Goal: Task Accomplishment & Management: Manage account settings

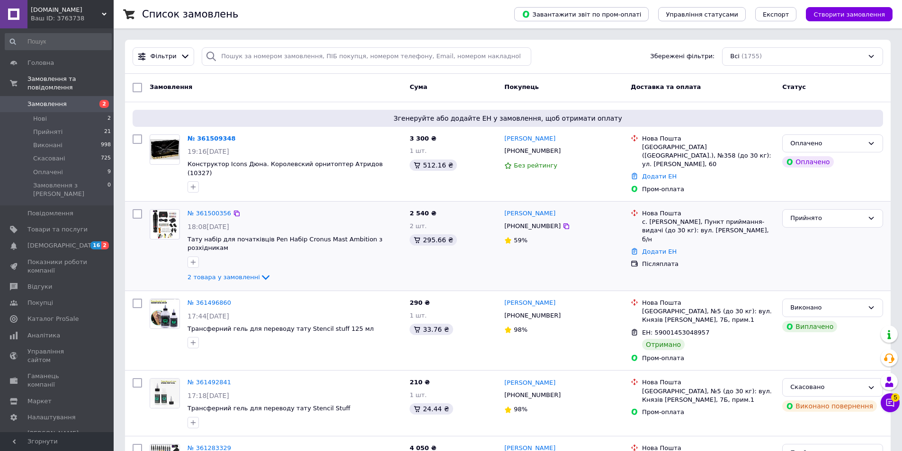
drag, startPoint x: 120, startPoint y: 257, endPoint x: 127, endPoint y: 254, distance: 7.2
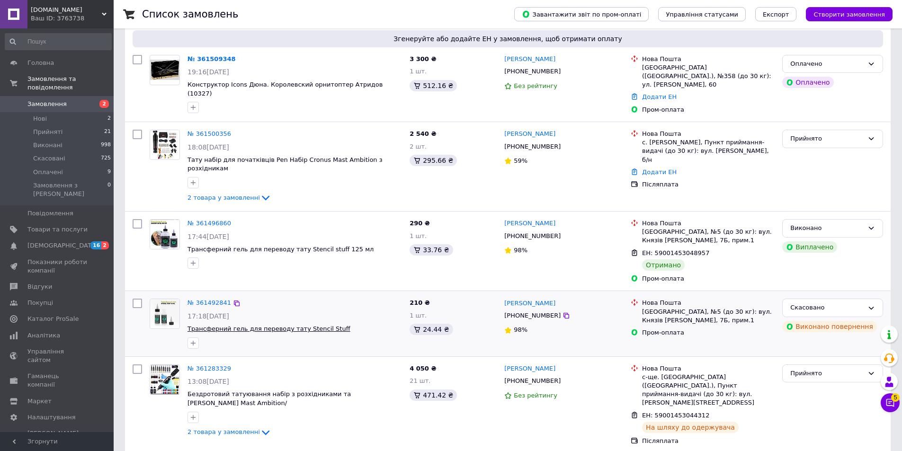
scroll to position [95, 0]
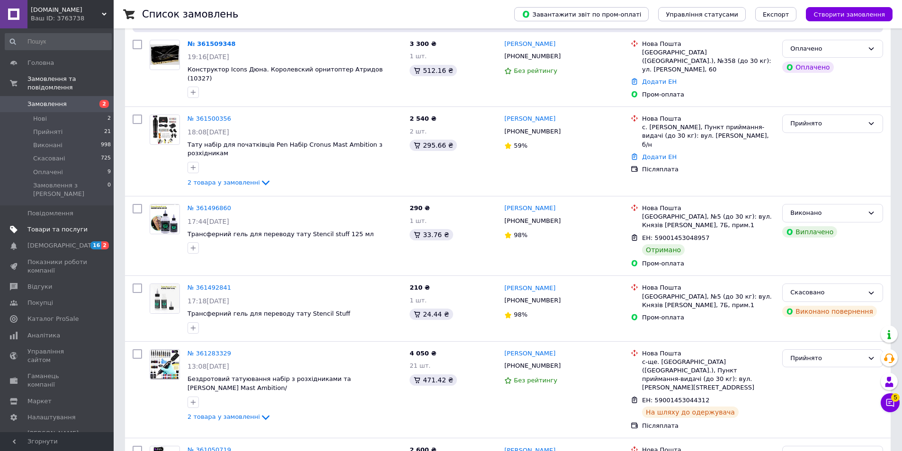
click at [33, 225] on span "Товари та послуги" at bounding box center [57, 229] width 60 height 9
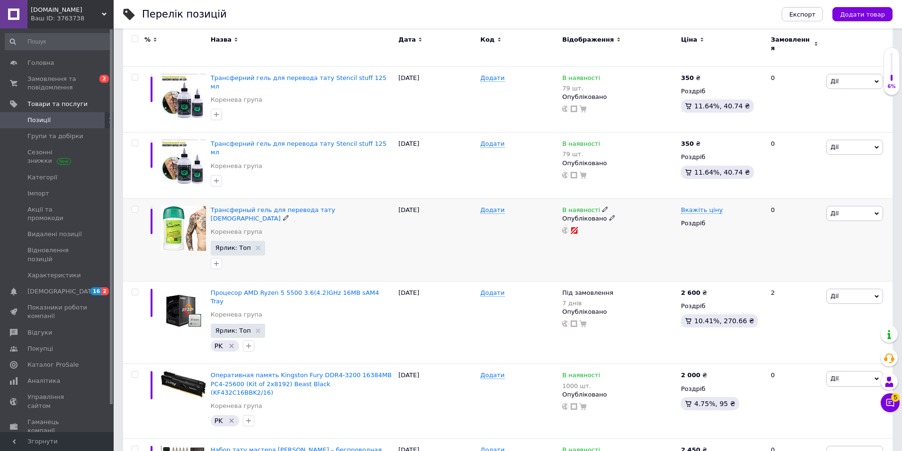
scroll to position [189, 0]
click at [698, 206] on span "Вкажіть ціну" at bounding box center [702, 210] width 42 height 8
type input "220"
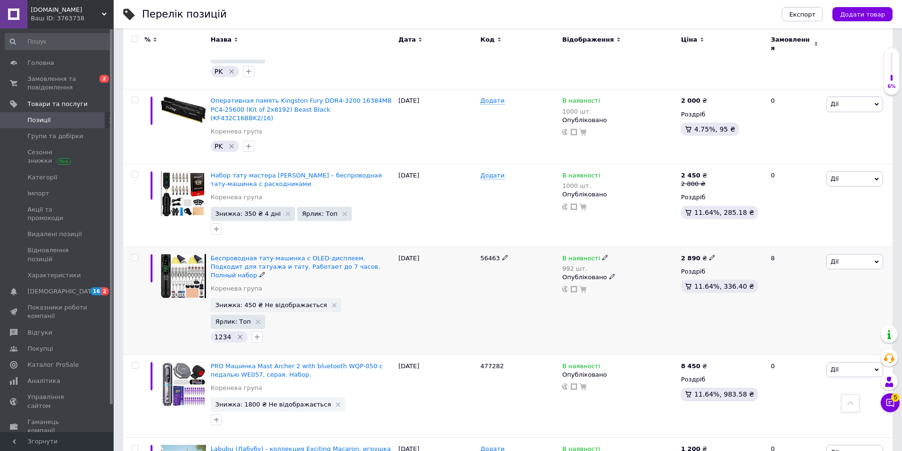
scroll to position [521, 0]
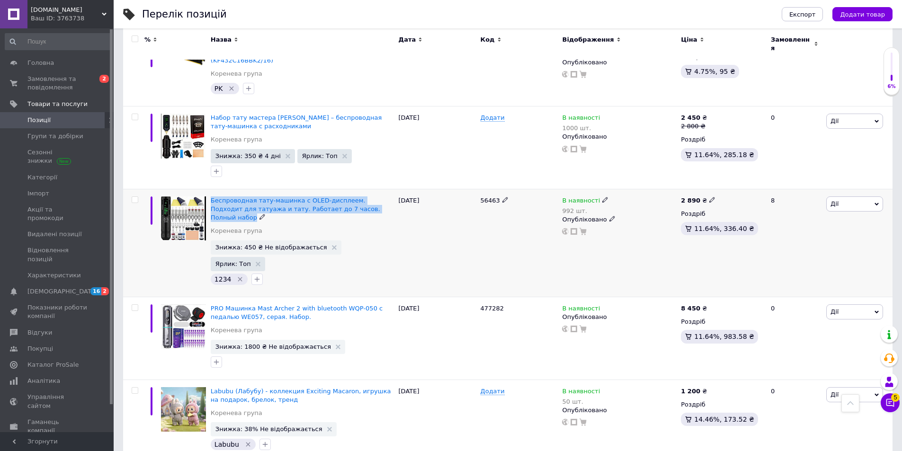
copy span "Беспроводная тату-машинка с OLED-дисплеем. Подходит для татуажа и тату. Работае…"
drag, startPoint x: 210, startPoint y: 147, endPoint x: 356, endPoint y: 160, distance: 146.4
click at [356, 189] on div "Беспроводная тату-машинка с OLED-дисплеем. Подходит для татуажа и тату. Работае…" at bounding box center [302, 243] width 188 height 108
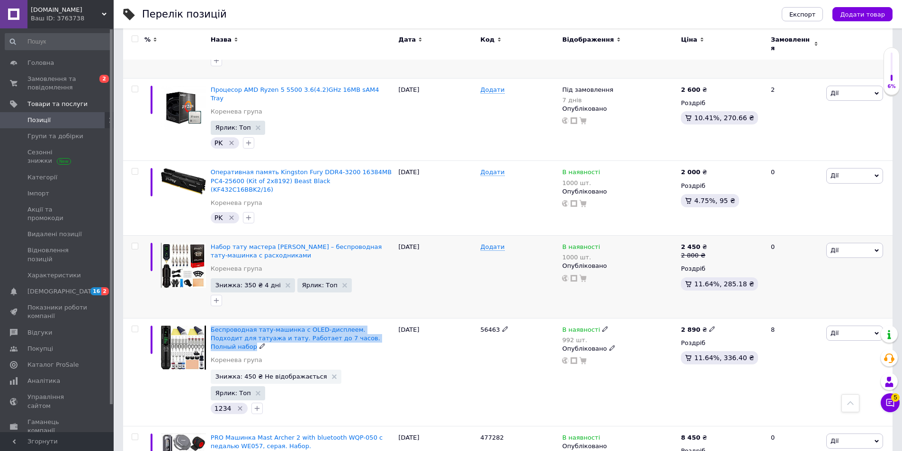
scroll to position [379, 0]
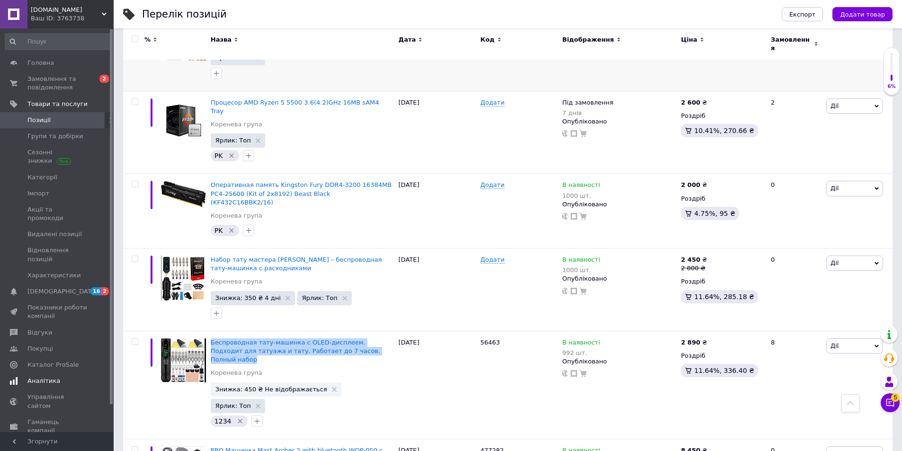
click at [48, 377] on span "Аналітика" at bounding box center [43, 381] width 33 height 9
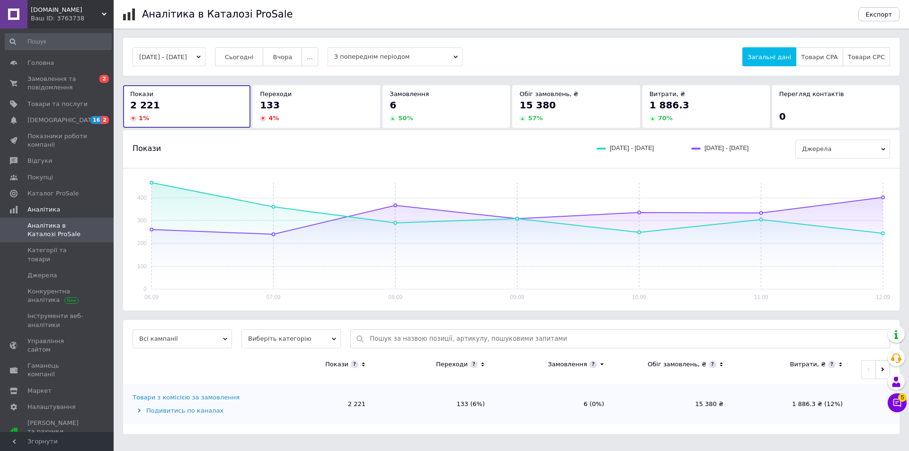
click at [498, 332] on input "text" at bounding box center [627, 339] width 515 height 18
paste input "Беспроводная тату-машинка с OLED-дисплеем. Подходит для татуажа и тату. Работае…"
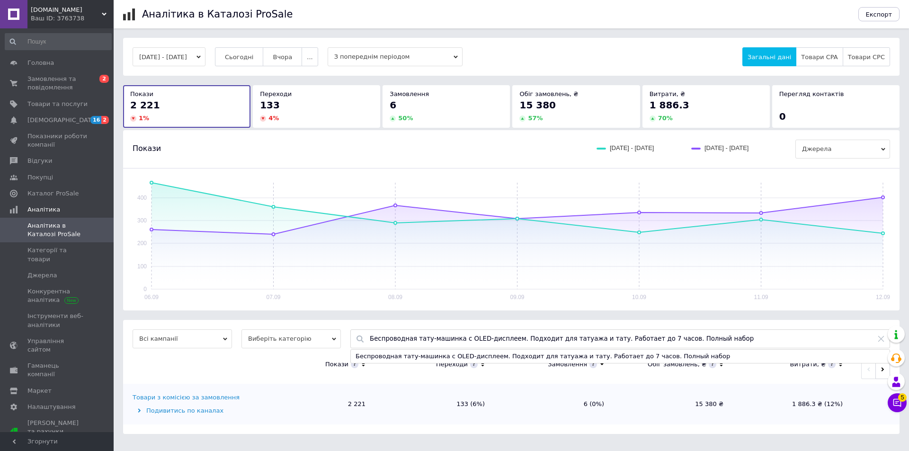
type input "Беспроводная тату-машинка с OLED-дисплеем. Подходит для татуажа и тату. Работае…"
click at [682, 363] on div "Беспроводная тату-машинка с OLED-дисплеем. Подходит для татуажа и тату. Работае…" at bounding box center [620, 357] width 540 height 14
click at [678, 356] on div "Беспроводная тату-машинка с OLED-дисплеем. Подходит для татуажа и тату. Работае…" at bounding box center [620, 356] width 539 height 13
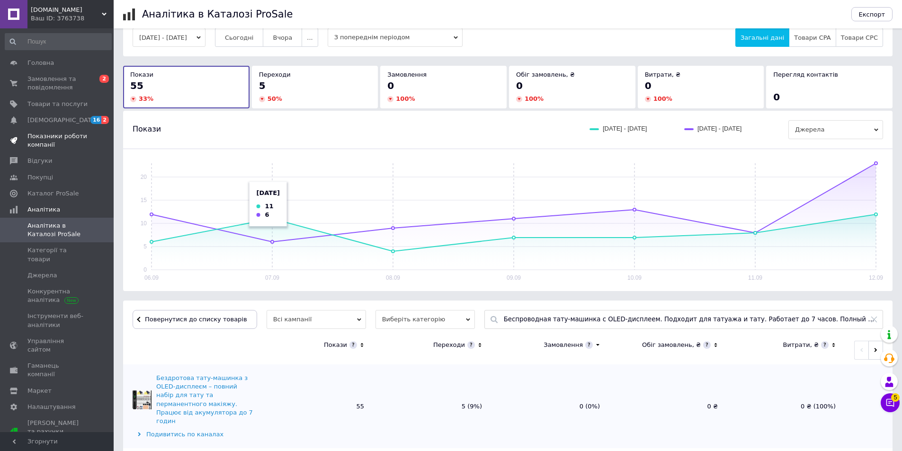
scroll to position [27, 0]
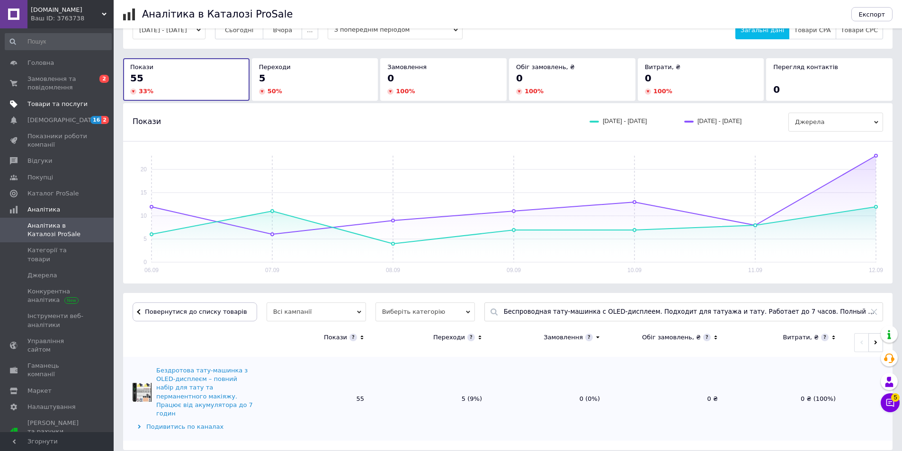
click at [51, 106] on span "Товари та послуги" at bounding box center [57, 104] width 60 height 9
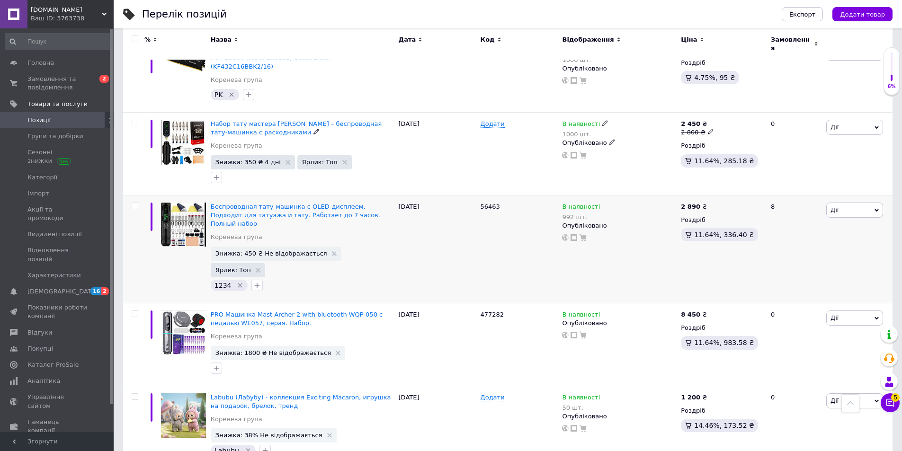
scroll to position [521, 0]
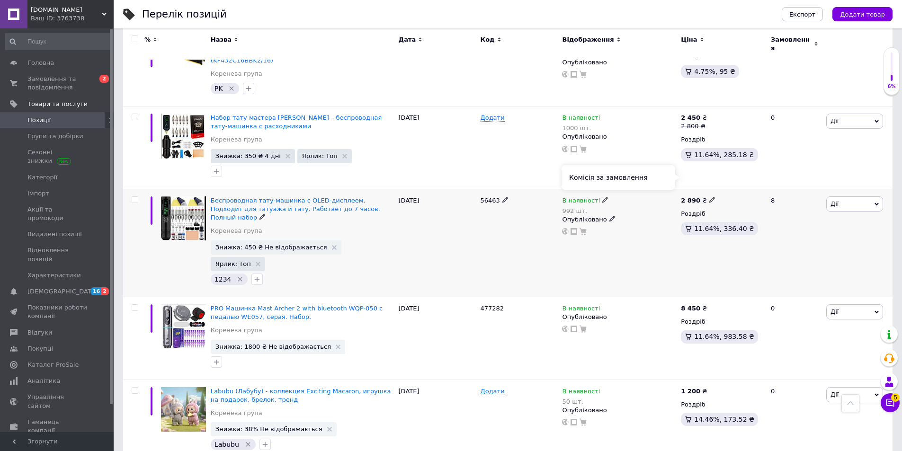
click at [715, 225] on span "11.64%, 336.40 ₴" at bounding box center [724, 229] width 60 height 8
click at [709, 197] on use at bounding box center [711, 199] width 5 height 5
drag, startPoint x: 742, startPoint y: 140, endPoint x: 753, endPoint y: 140, distance: 11.4
click at [753, 180] on input "2890" at bounding box center [755, 189] width 72 height 19
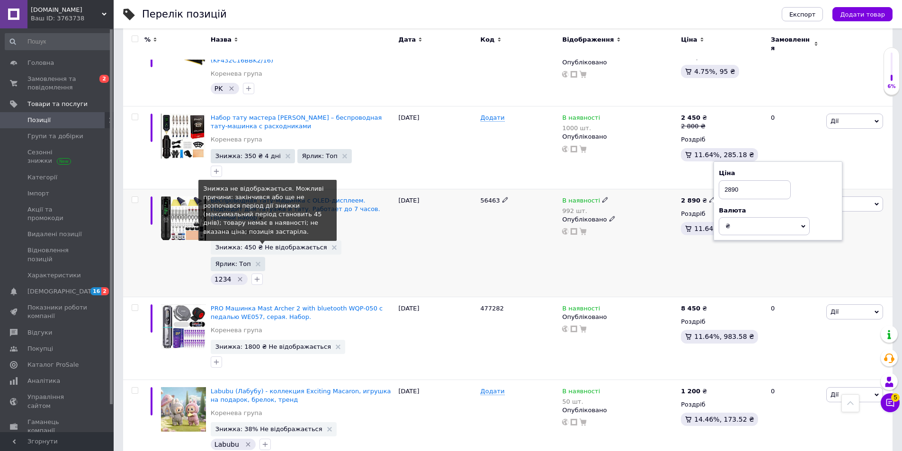
click at [274, 244] on span "Знижка: 450 ₴ Не відображається" at bounding box center [271, 247] width 112 height 6
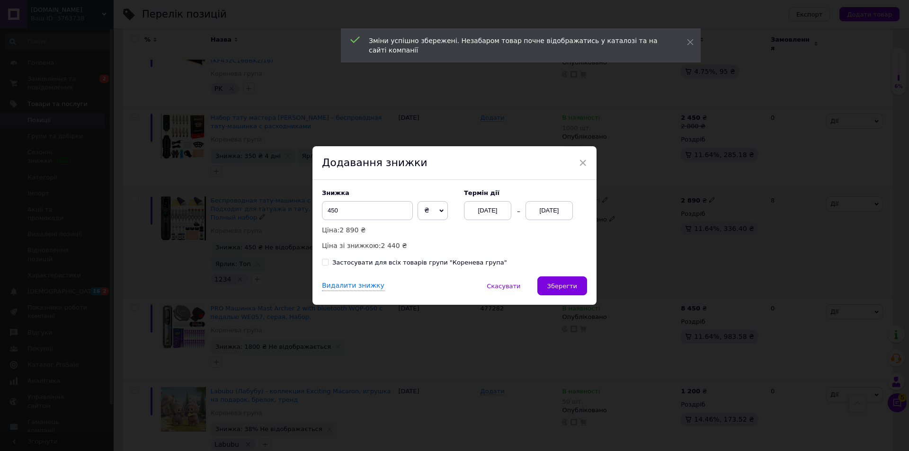
click at [502, 215] on div "[DATE]" at bounding box center [487, 210] width 47 height 19
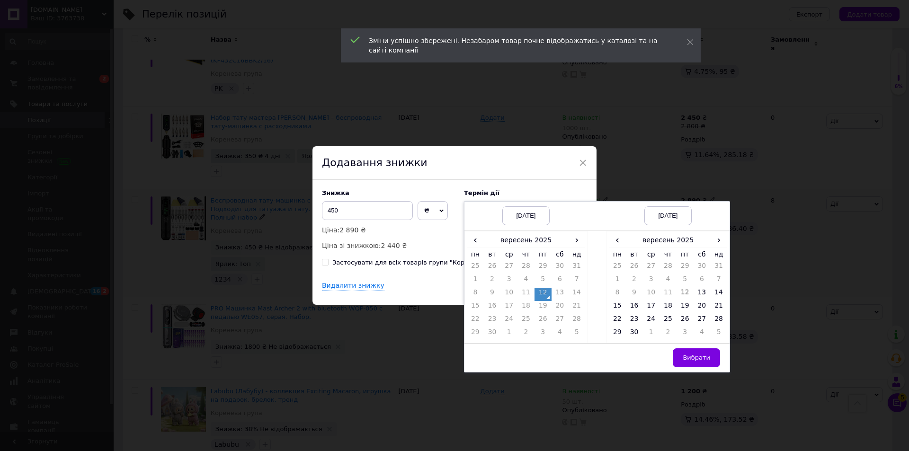
click at [701, 361] on button "Вибрати" at bounding box center [696, 358] width 47 height 19
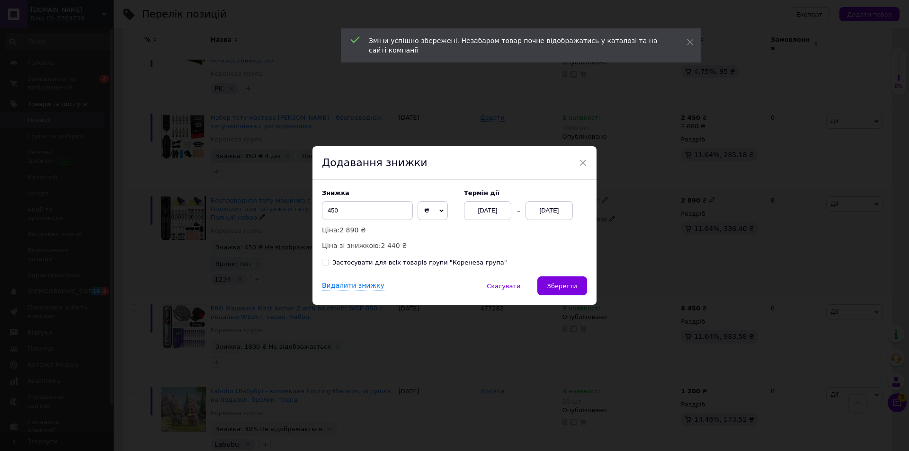
click at [554, 217] on div "[DATE]" at bounding box center [549, 210] width 47 height 19
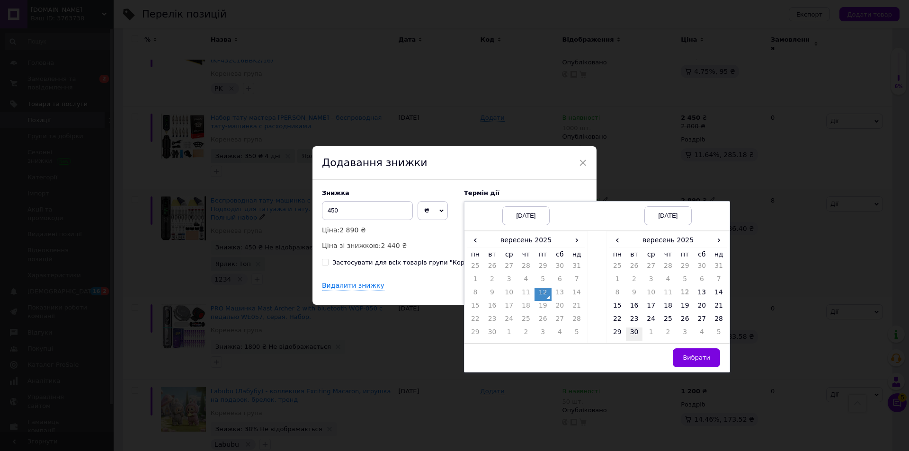
click at [637, 336] on td "30" at bounding box center [634, 334] width 17 height 13
click at [702, 356] on span "Вибрати" at bounding box center [696, 357] width 27 height 7
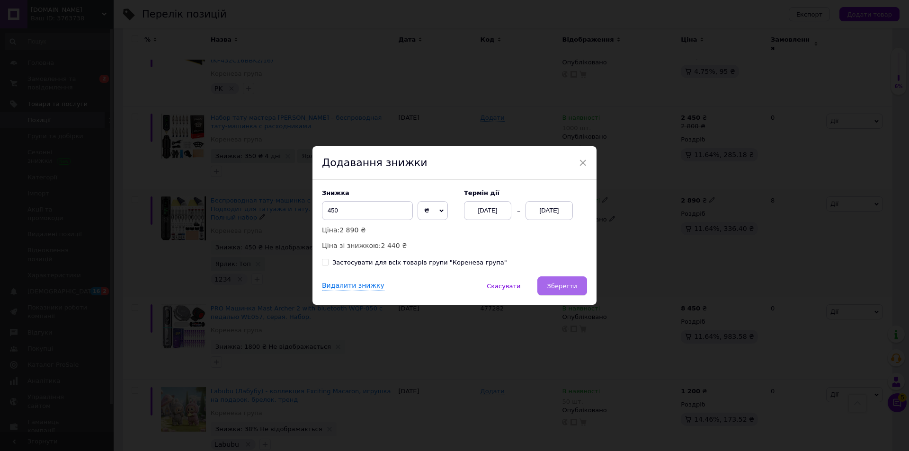
click at [566, 287] on span "Зберегти" at bounding box center [562, 286] width 30 height 7
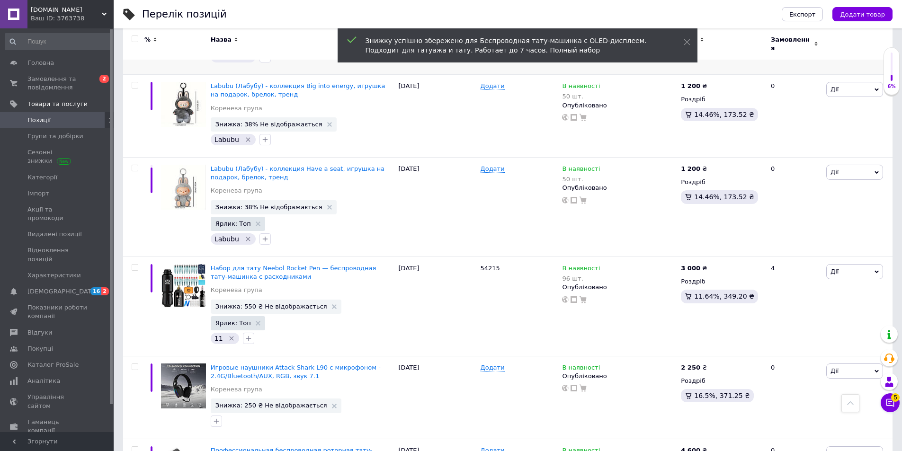
scroll to position [900, 0]
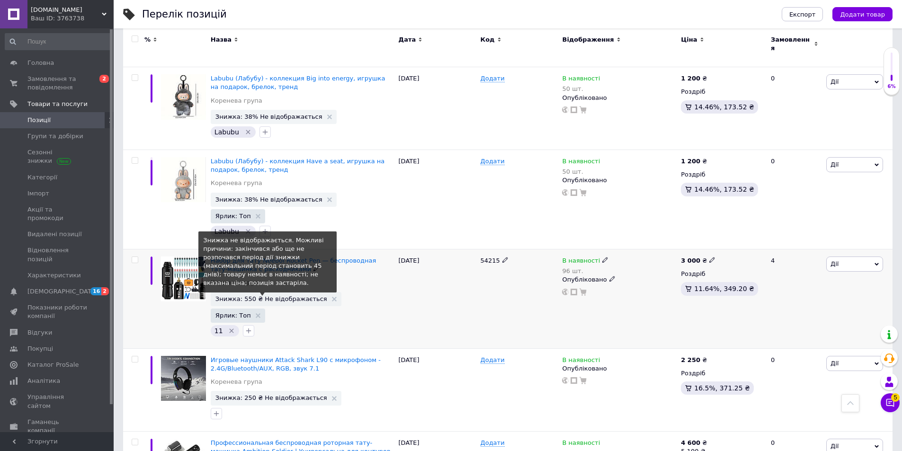
click at [287, 296] on span "Знижка: 550 ₴ Не відображається" at bounding box center [271, 299] width 112 height 6
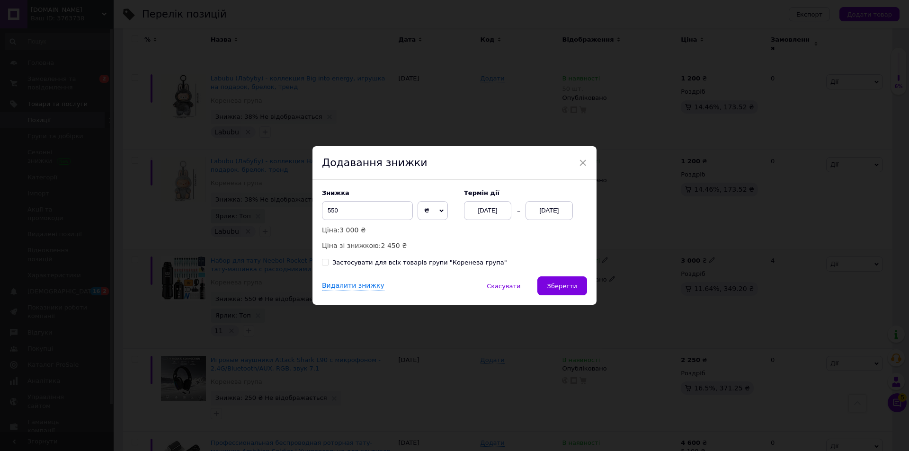
click at [476, 216] on div "[DATE]" at bounding box center [487, 210] width 47 height 19
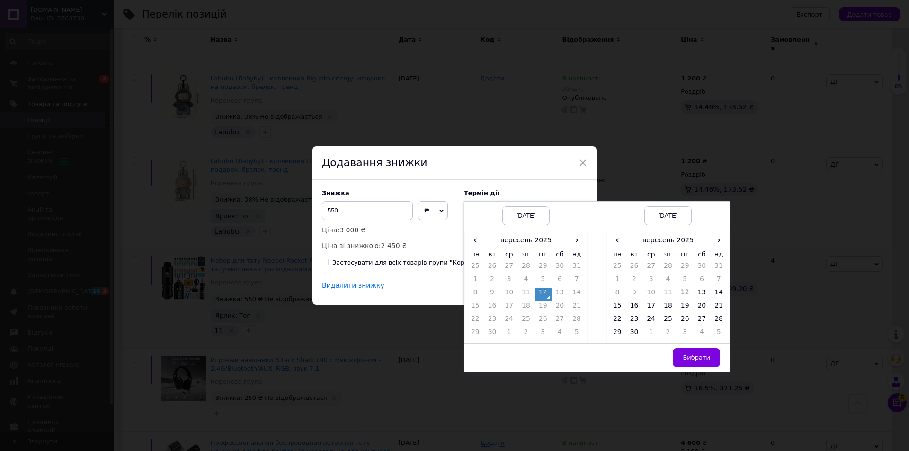
drag, startPoint x: 692, startPoint y: 359, endPoint x: 658, endPoint y: 322, distance: 50.6
click at [692, 359] on span "Вибрати" at bounding box center [696, 357] width 27 height 7
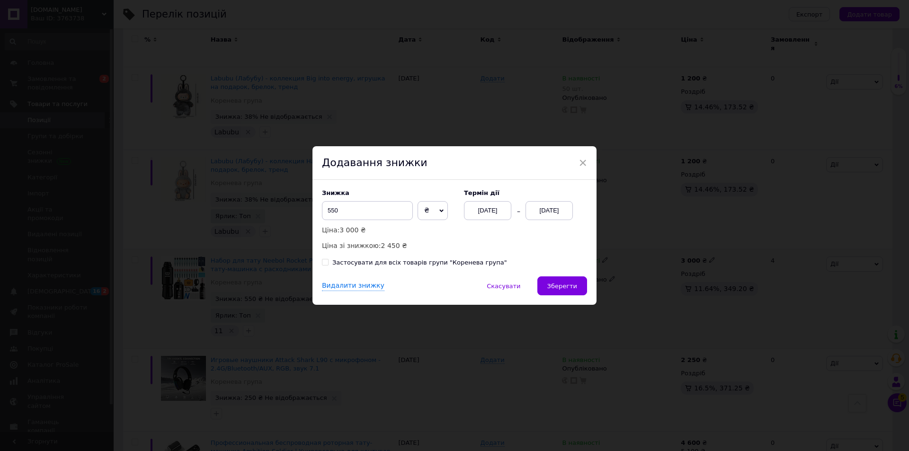
click at [551, 211] on div "[DATE]" at bounding box center [549, 210] width 47 height 19
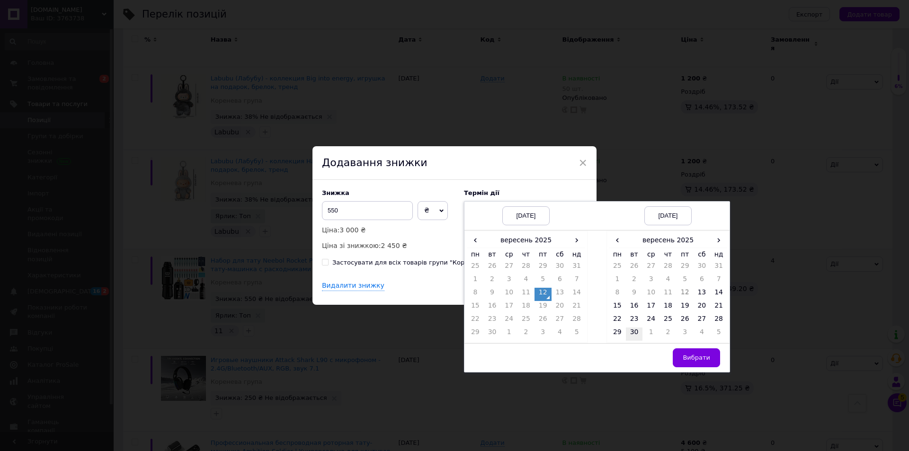
click at [631, 330] on td "30" at bounding box center [634, 334] width 17 height 13
click at [703, 352] on button "Вибрати" at bounding box center [696, 358] width 47 height 19
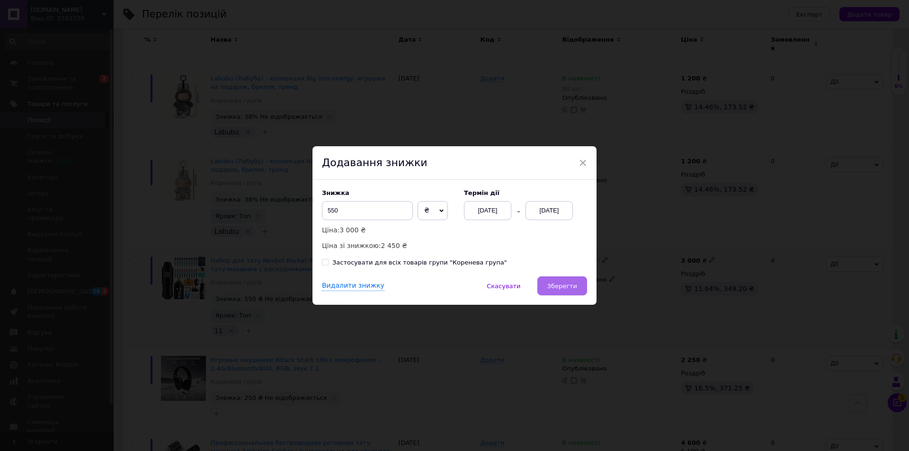
click at [561, 278] on button "Зберегти" at bounding box center [563, 286] width 50 height 19
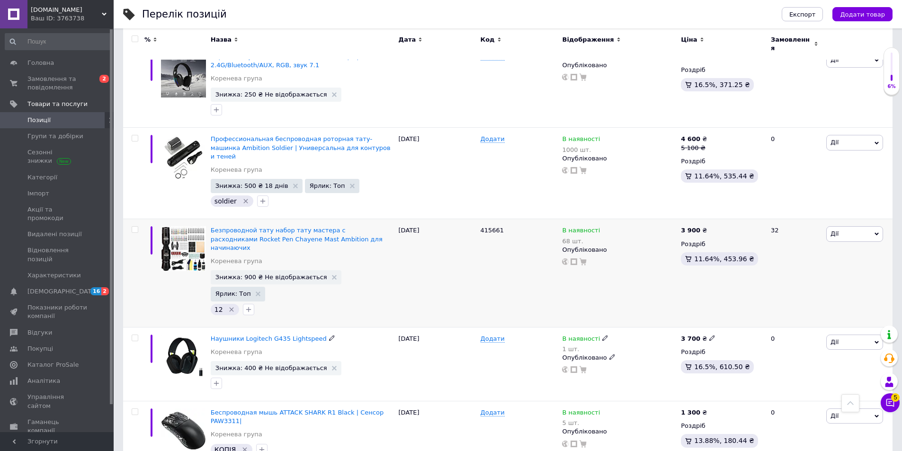
scroll to position [1231, 0]
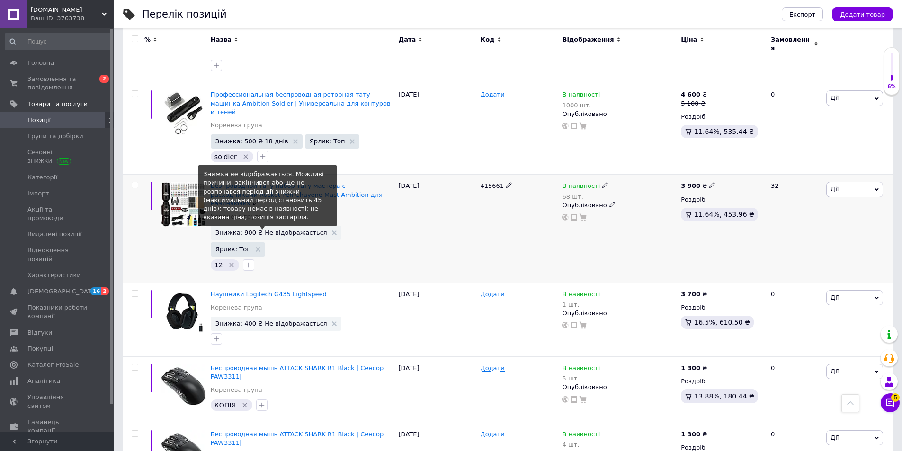
click at [260, 230] on span "Знижка: 900 ₴ Не відображається" at bounding box center [271, 233] width 112 height 6
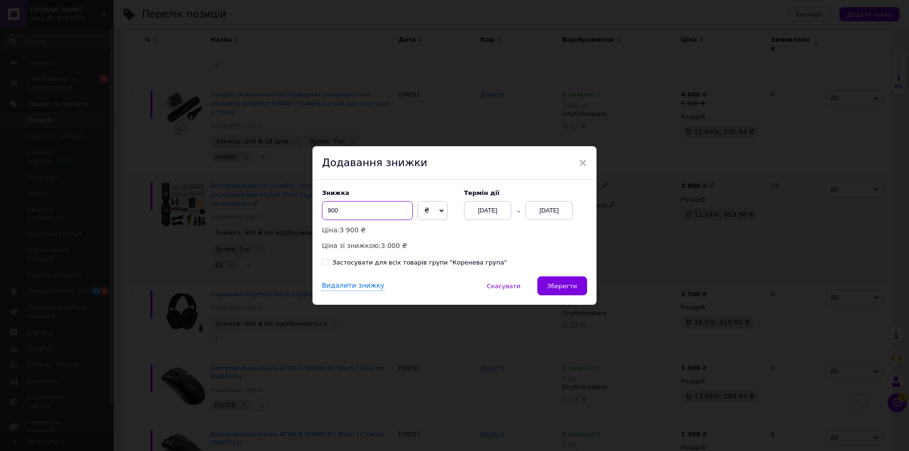
click at [362, 210] on input "900" at bounding box center [367, 210] width 91 height 19
drag, startPoint x: 354, startPoint y: 211, endPoint x: 334, endPoint y: 211, distance: 19.9
click at [334, 211] on input "900" at bounding box center [367, 210] width 91 height 19
click at [345, 204] on input "900" at bounding box center [367, 210] width 91 height 19
drag, startPoint x: 352, startPoint y: 206, endPoint x: 294, endPoint y: 207, distance: 58.3
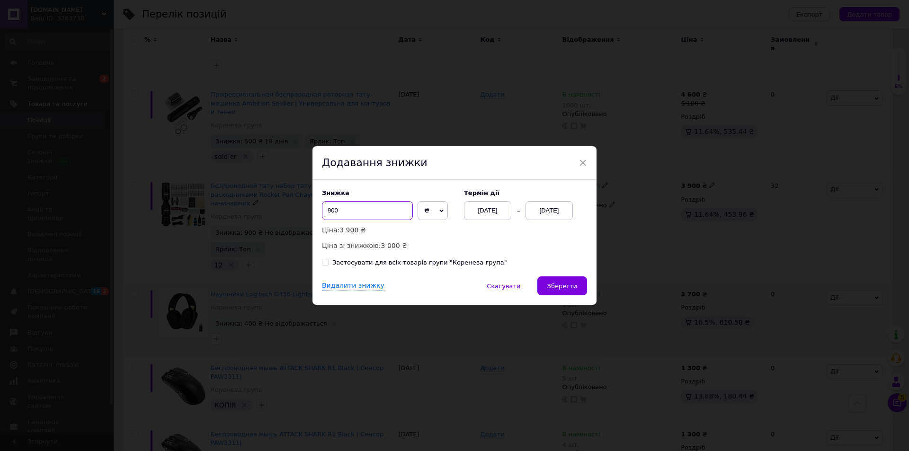
click at [294, 206] on div "× Додавання знижки Знижка 900 ₴ % Ціна: 3 900 ₴ Ціна зі знижкою: 3 000 ₴ Термін…" at bounding box center [454, 225] width 909 height 451
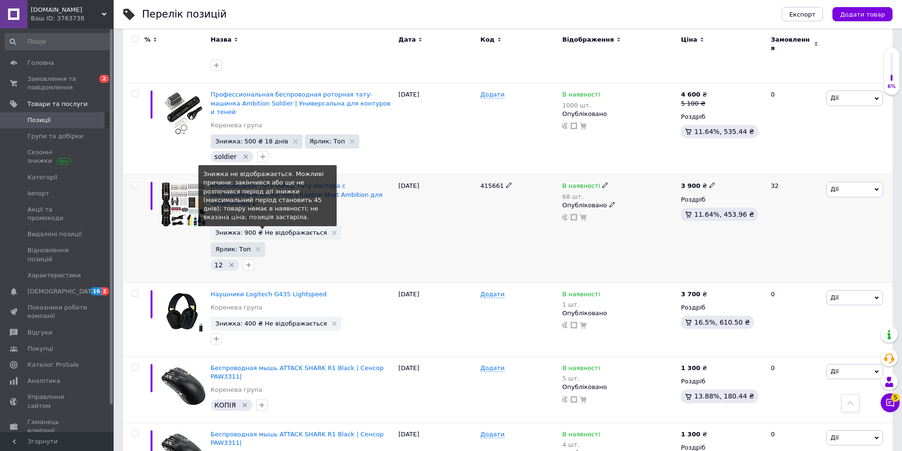
click at [264, 230] on span "Знижка: 900 ₴ Не відображається" at bounding box center [271, 233] width 112 height 6
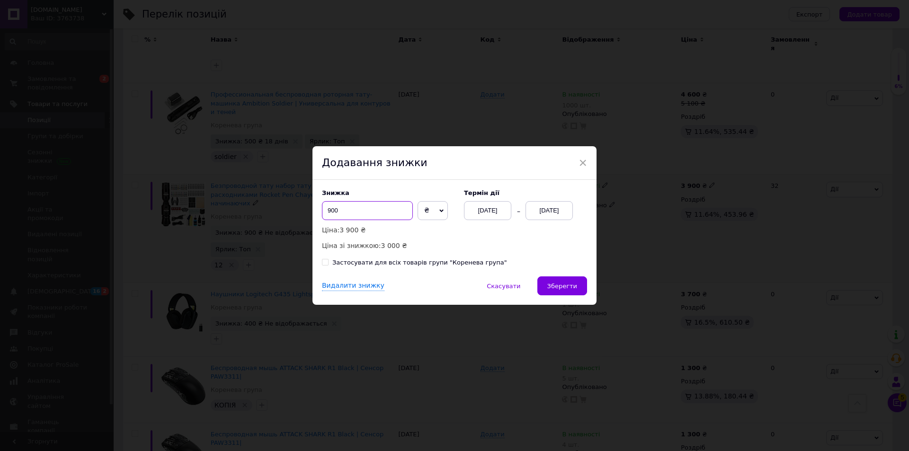
click at [343, 206] on input "900" at bounding box center [367, 210] width 91 height 19
drag, startPoint x: 341, startPoint y: 209, endPoint x: 324, endPoint y: 209, distance: 16.6
click at [324, 209] on input "900" at bounding box center [367, 210] width 91 height 19
type input "1"
type input "900"
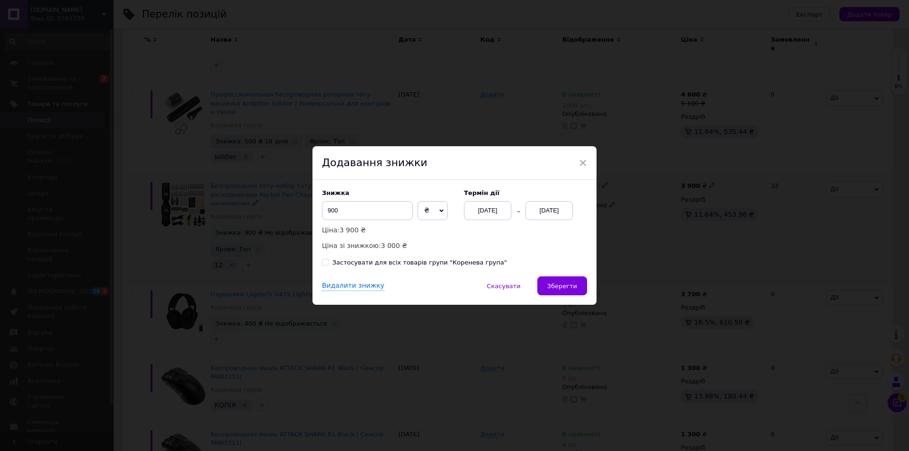
click at [486, 212] on div "[DATE]" at bounding box center [487, 210] width 47 height 19
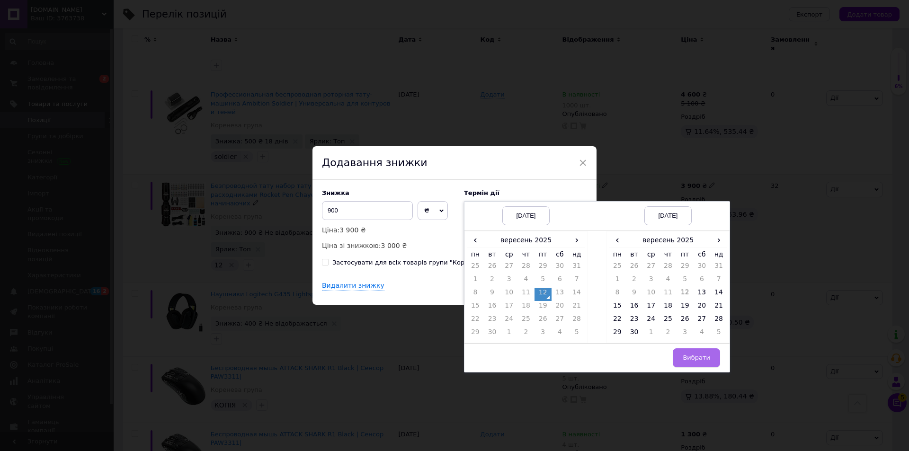
click at [706, 355] on span "Вибрати" at bounding box center [696, 357] width 27 height 7
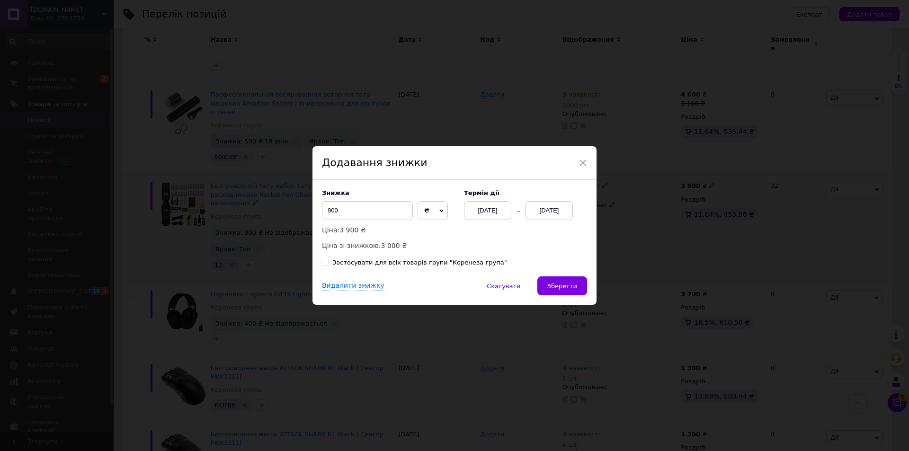
click at [554, 222] on div "Знижка 900 ₴ % Ціна: 3 900 ₴ Ціна зі знижкою: 3 000 ₴ Термін дії [DATE] [DATE]" at bounding box center [454, 220] width 265 height 62
click at [555, 210] on div "[DATE]" at bounding box center [549, 210] width 47 height 19
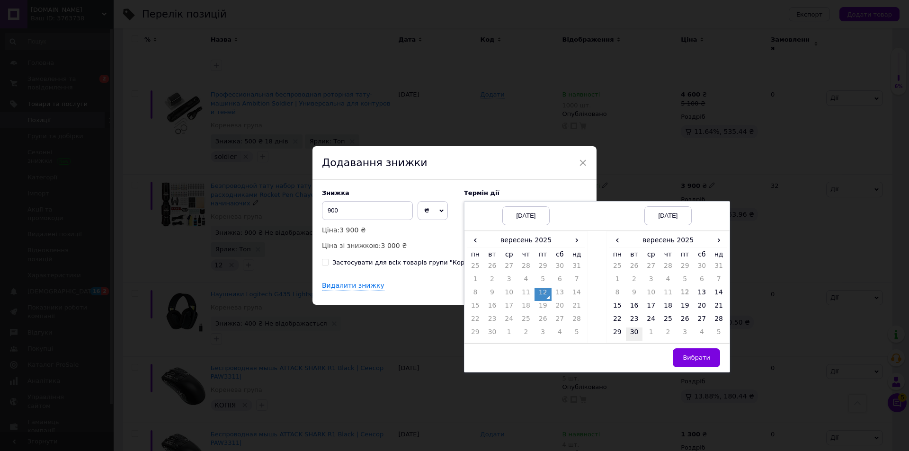
click at [632, 334] on td "30" at bounding box center [634, 334] width 17 height 13
click at [690, 355] on span "Вибрати" at bounding box center [696, 357] width 27 height 7
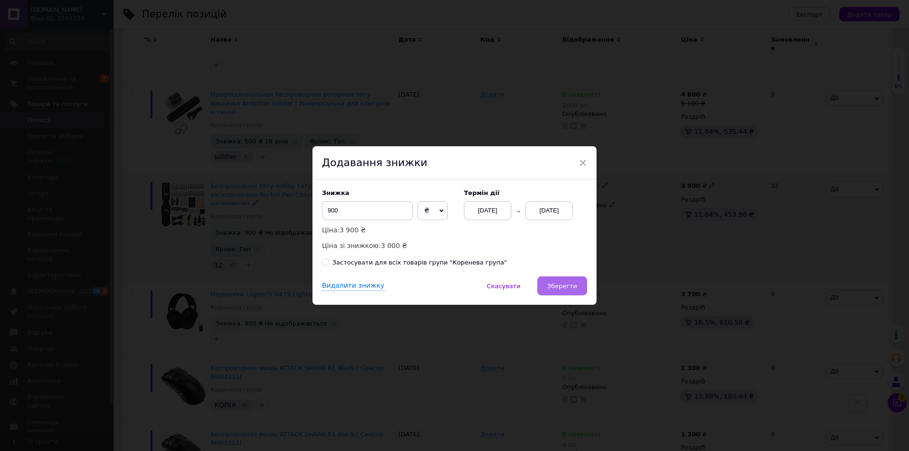
click at [569, 290] on span "Зберегти" at bounding box center [562, 286] width 30 height 7
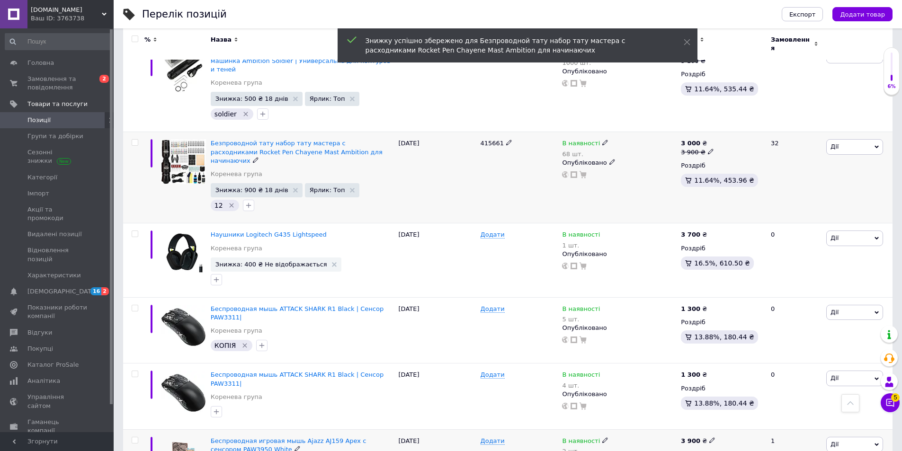
scroll to position [1268, 0]
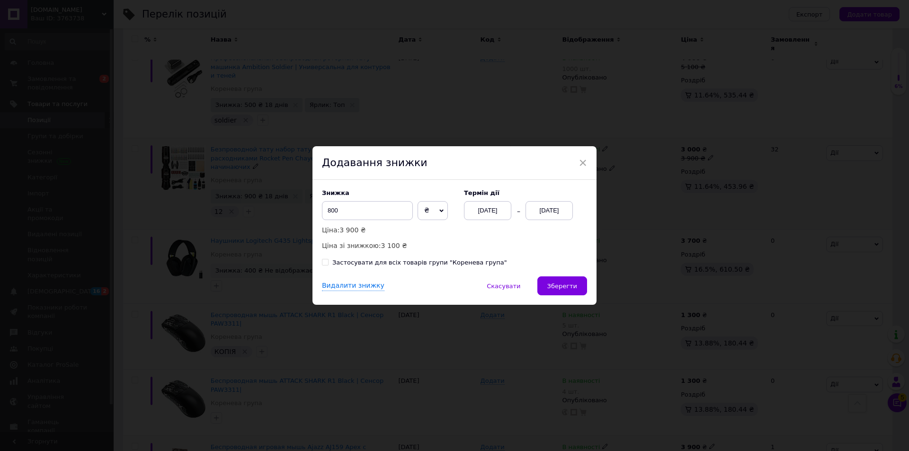
click at [482, 215] on div "[DATE]" at bounding box center [487, 210] width 47 height 19
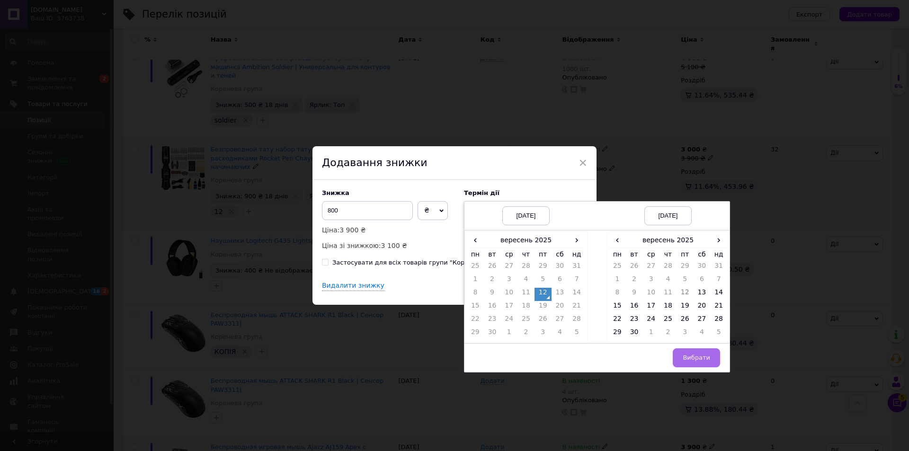
click at [690, 359] on span "Вибрати" at bounding box center [696, 357] width 27 height 7
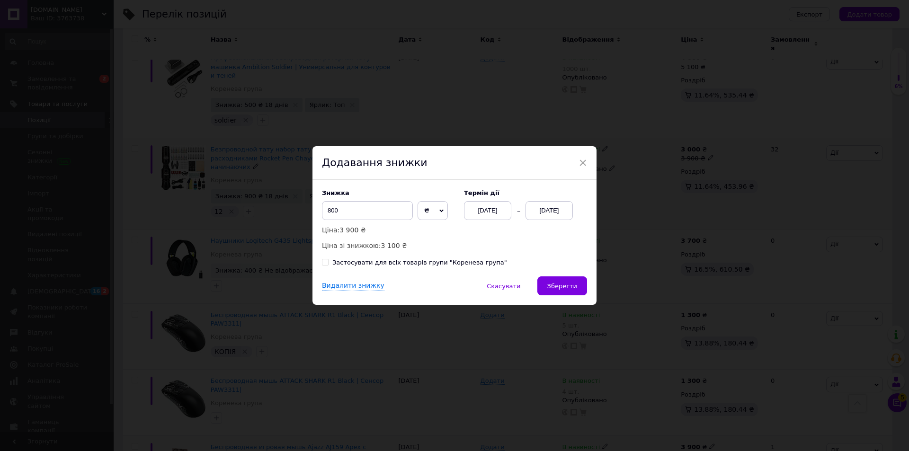
click at [548, 207] on div "[DATE]" at bounding box center [549, 210] width 47 height 19
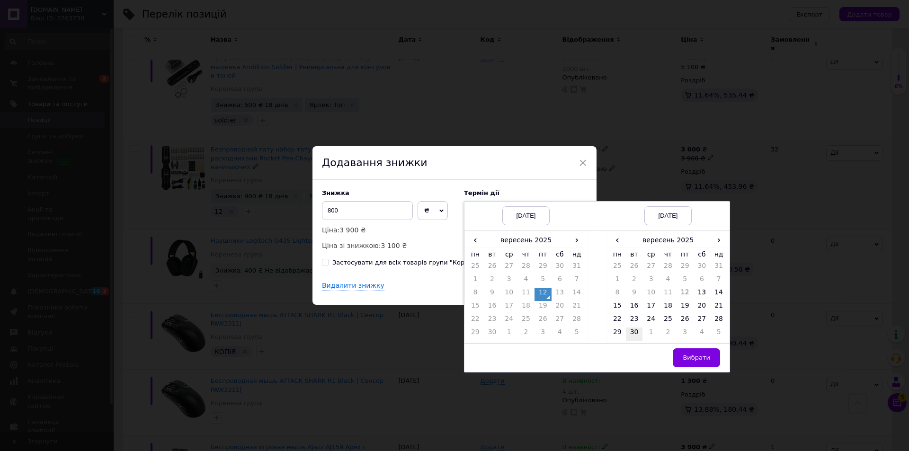
click at [636, 332] on td "30" at bounding box center [634, 334] width 17 height 13
click at [702, 361] on span "Вибрати" at bounding box center [696, 357] width 27 height 7
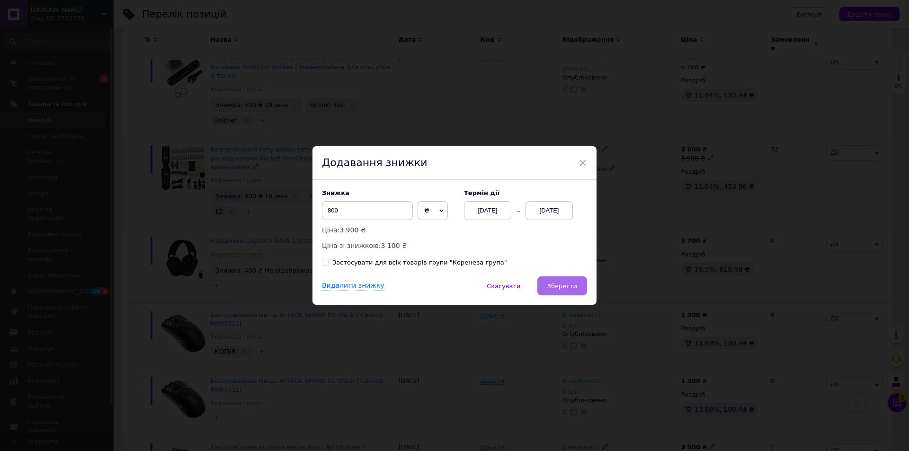
click at [567, 287] on span "Зберегти" at bounding box center [562, 286] width 30 height 7
